Goal: Task Accomplishment & Management: Use online tool/utility

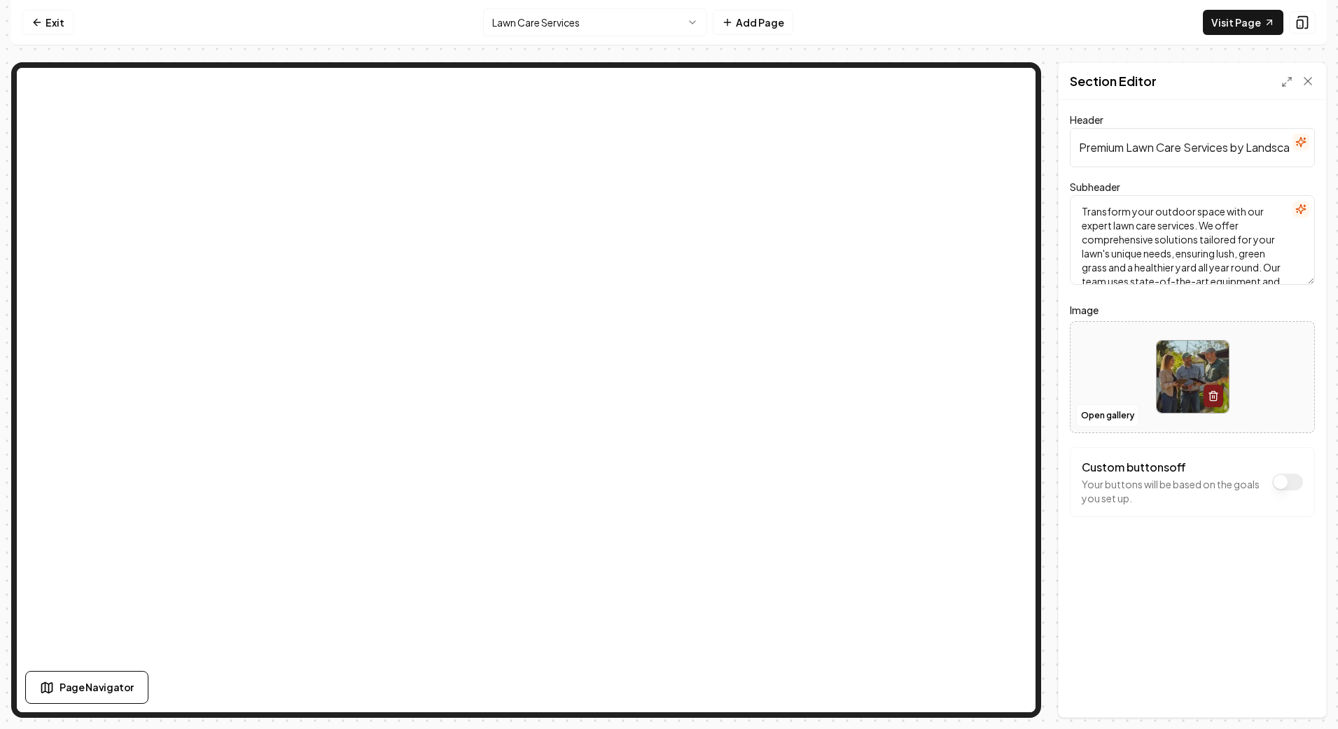
click at [792, 42] on nav "Exit Lawn Care Services Add Page Visit Page" at bounding box center [668, 23] width 1315 height 46
click at [1135, 150] on input "Premium Lawn Care Services by Landscaping Worx LLC" at bounding box center [1192, 147] width 245 height 39
click at [1173, 228] on textarea "Transform your outdoor space with our expert lawn care services. We offer compr…" at bounding box center [1192, 240] width 245 height 90
drag, startPoint x: 1097, startPoint y: 219, endPoint x: 1285, endPoint y: 334, distance: 220.6
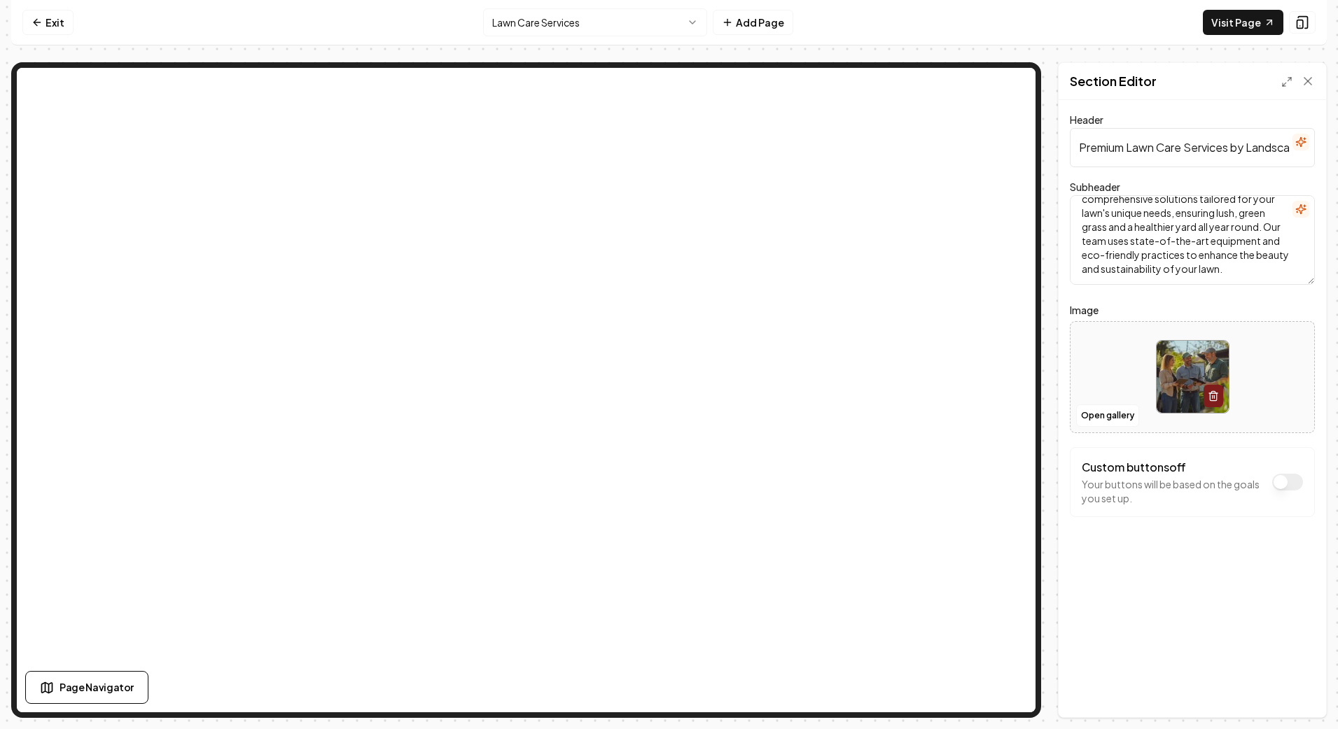
click at [1285, 334] on form "Header Premium Lawn Care Services by Landscaping Worx LLC Subheader Transform y…" at bounding box center [1192, 342] width 245 height 462
click at [1194, 206] on textarea "Transform your outdoor space with our expert lawn care services. We offer compr…" at bounding box center [1192, 240] width 245 height 90
drag, startPoint x: 1179, startPoint y: 229, endPoint x: 1280, endPoint y: 294, distance: 120.0
click at [1280, 294] on form "Header Premium Lawn Care Services by Landscaping Worx LLC Subheader Transform y…" at bounding box center [1192, 342] width 245 height 462
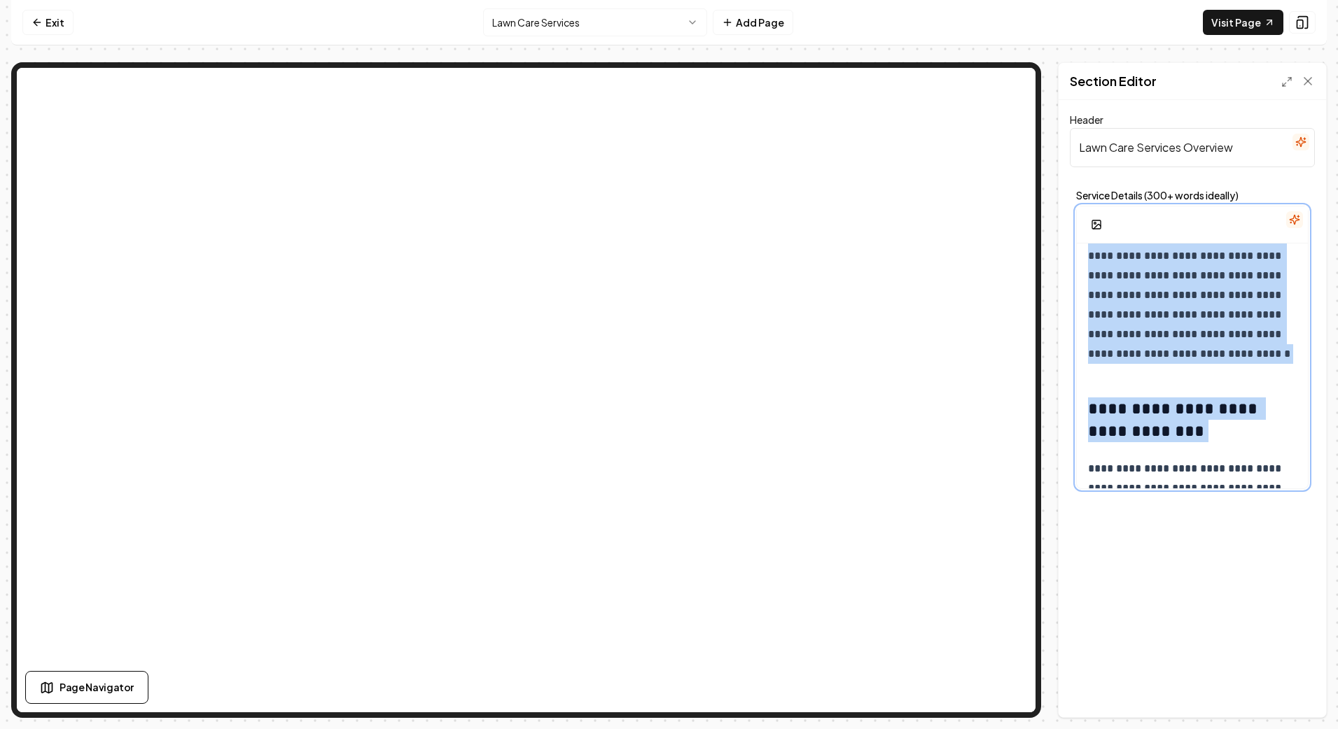
scroll to position [1108, 0]
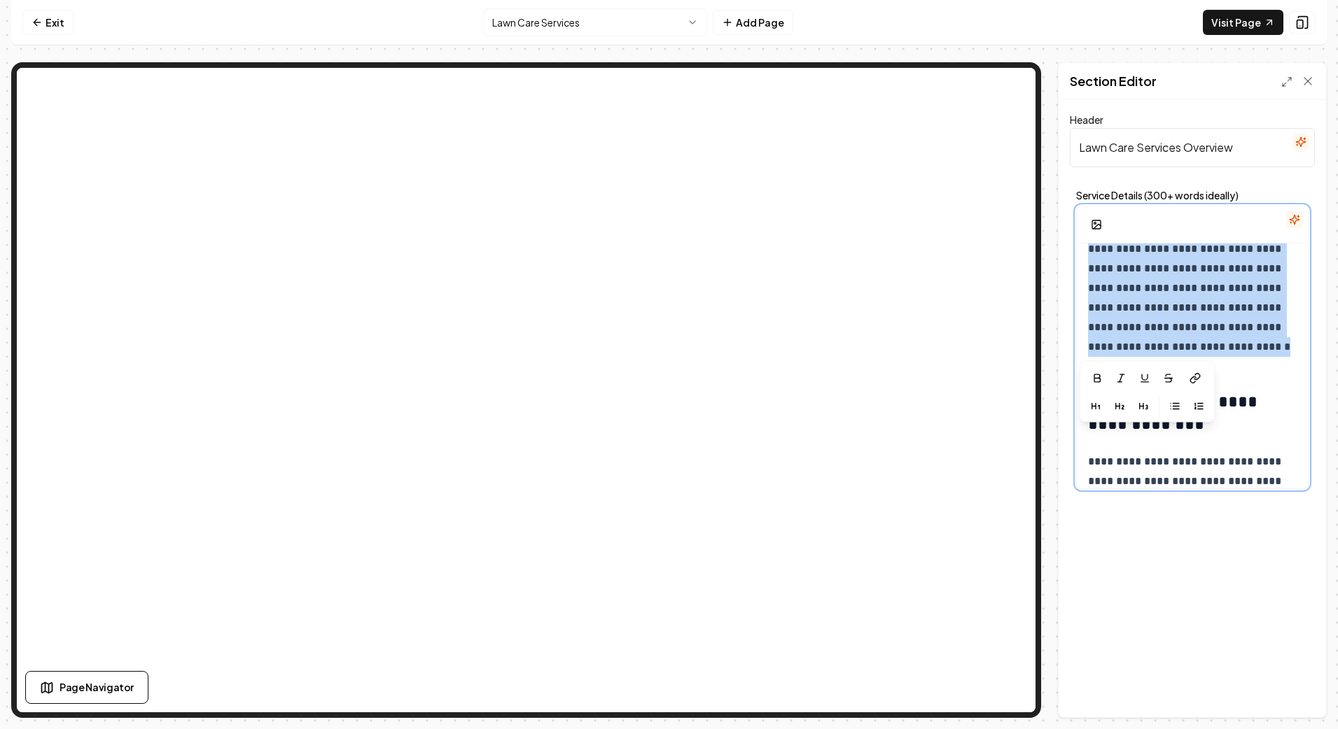
drag, startPoint x: 1087, startPoint y: 306, endPoint x: 1241, endPoint y: 344, distance: 159.3
copy p "**********"
